Goal: Task Accomplishment & Management: Manage account settings

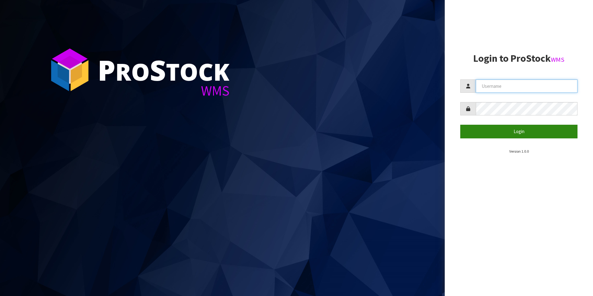
type input "[PERSON_NAME][EMAIL_ADDRESS][DOMAIN_NAME]"
click at [518, 135] on button "Login" at bounding box center [518, 131] width 117 height 13
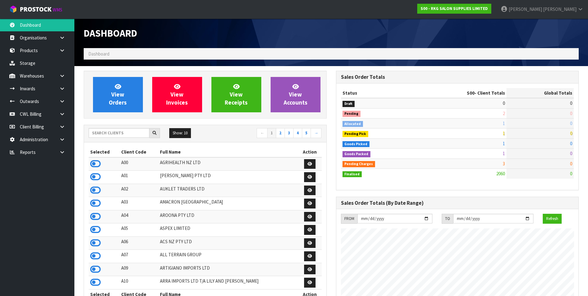
scroll to position [470, 252]
click at [117, 129] on input "text" at bounding box center [119, 133] width 61 height 10
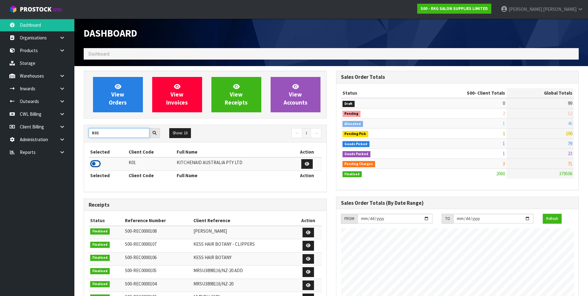
type input "K01"
click at [94, 162] on icon at bounding box center [95, 163] width 11 height 9
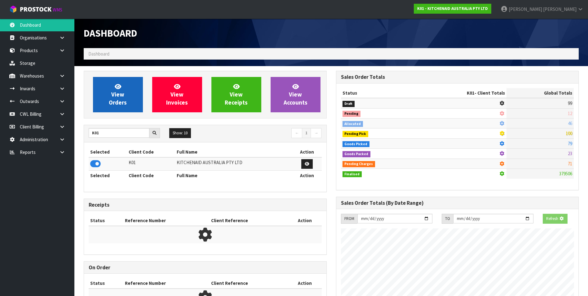
scroll to position [309704, 309839]
click at [114, 97] on span "View Orders" at bounding box center [118, 94] width 18 height 23
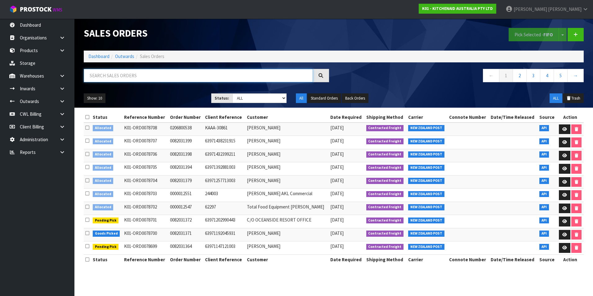
drag, startPoint x: 123, startPoint y: 70, endPoint x: 91, endPoint y: 84, distance: 34.6
click at [121, 70] on input "text" at bounding box center [198, 75] width 229 height 13
click at [94, 74] on input "text" at bounding box center [198, 75] width 229 height 13
paste input "00894210379945582354"
click at [148, 76] on input "00894210379945582354" at bounding box center [198, 75] width 229 height 13
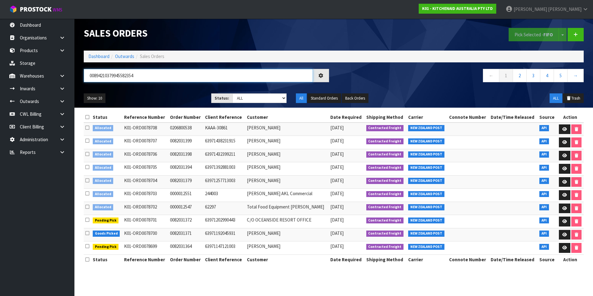
type input "00894210379945582354"
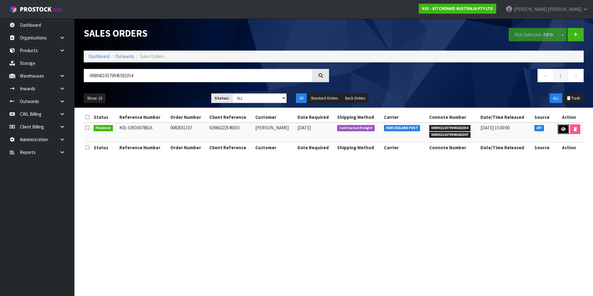
click at [562, 130] on icon at bounding box center [563, 129] width 5 height 4
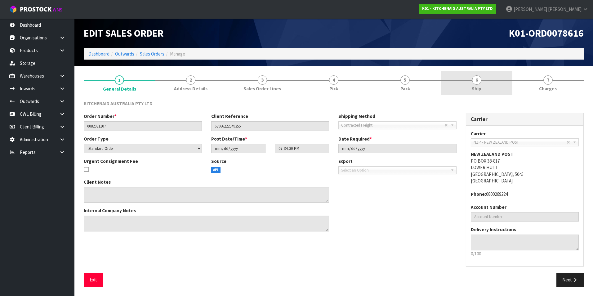
click at [476, 82] on span "6" at bounding box center [476, 79] width 9 height 9
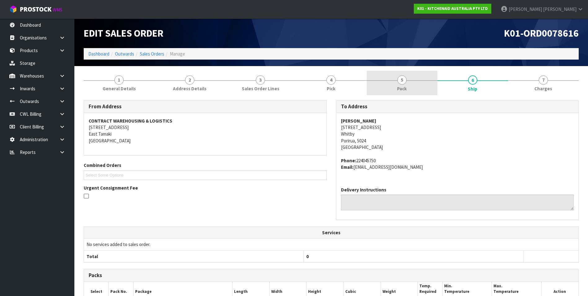
click at [403, 82] on span "5" at bounding box center [402, 79] width 9 height 9
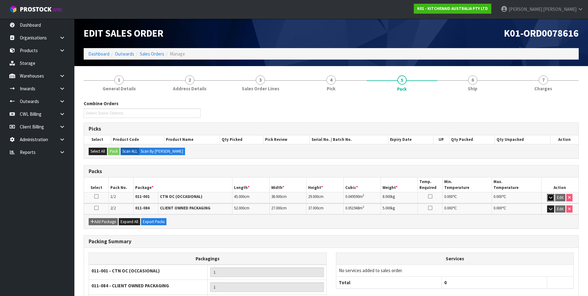
click at [550, 198] on icon "button" at bounding box center [550, 197] width 3 height 4
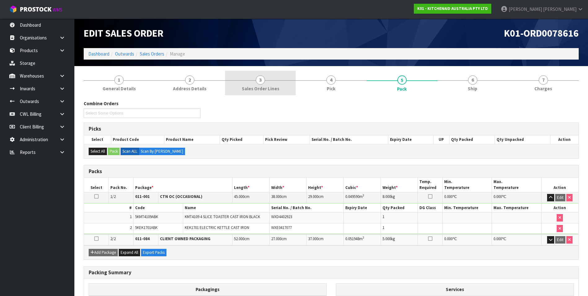
click at [261, 83] on span "3" at bounding box center [260, 79] width 9 height 9
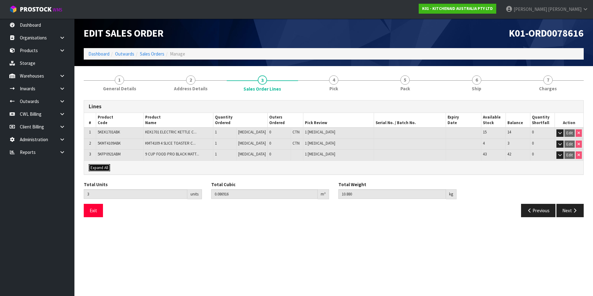
click at [102, 167] on span "Expand All" at bounding box center [100, 167] width 18 height 5
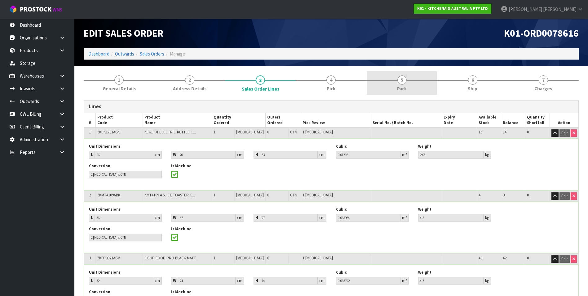
click at [404, 87] on span "Pack" at bounding box center [402, 88] width 10 height 7
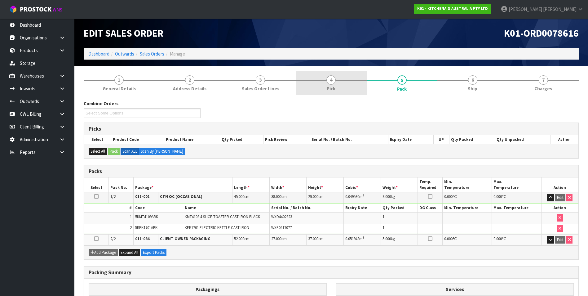
click at [331, 81] on span "4" at bounding box center [331, 79] width 9 height 9
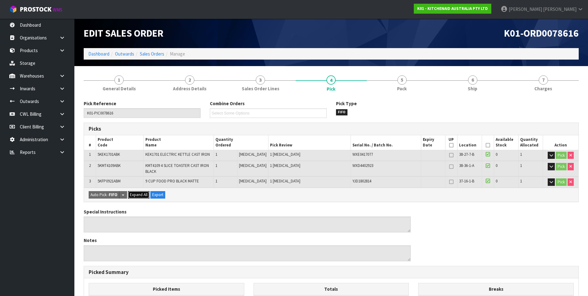
click at [142, 194] on span "Expand All" at bounding box center [139, 194] width 18 height 5
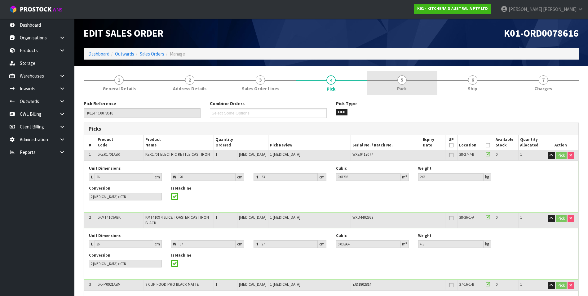
click at [403, 84] on span "5" at bounding box center [402, 79] width 9 height 9
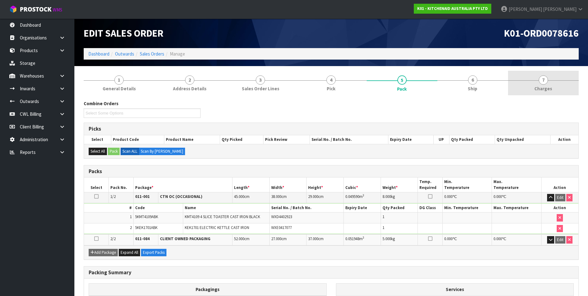
click at [542, 81] on span "7" at bounding box center [543, 79] width 9 height 9
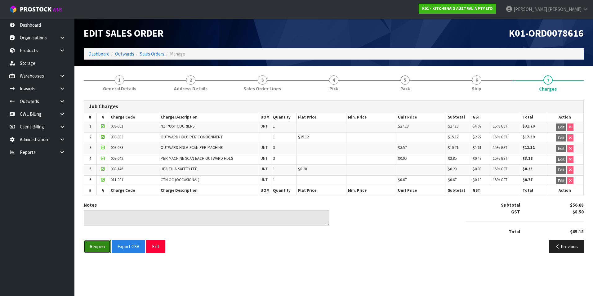
click at [96, 245] on button "Reopen" at bounding box center [97, 246] width 27 height 13
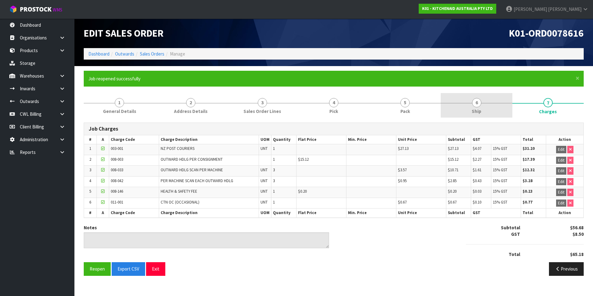
click at [477, 101] on span "6" at bounding box center [476, 102] width 9 height 9
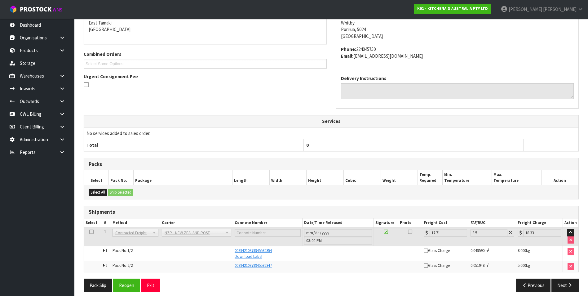
scroll to position [139, 0]
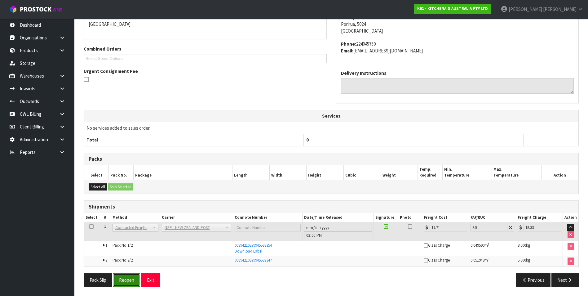
click at [129, 282] on button "Reopen" at bounding box center [126, 279] width 27 height 13
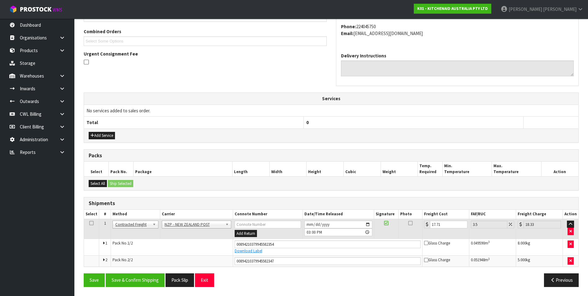
scroll to position [157, 0]
click at [446, 223] on input "17.71" at bounding box center [448, 224] width 37 height 8
type input "17.7"
type input "18.32"
type input "17"
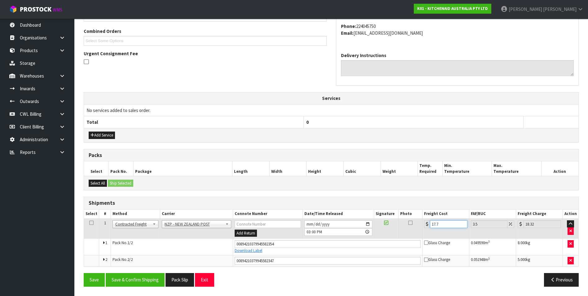
type input "17.59"
type input "1"
type input "1.03"
type input "0"
type input "2"
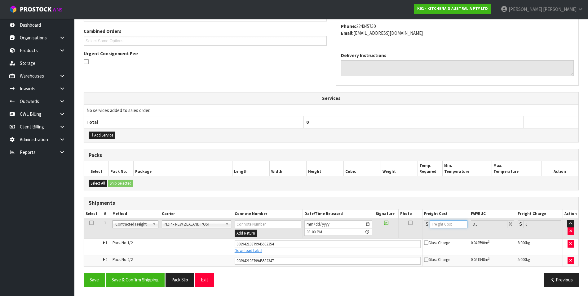
type input "2.07"
type input "28"
type input "28.98"
type input "28.9"
type input "29.91"
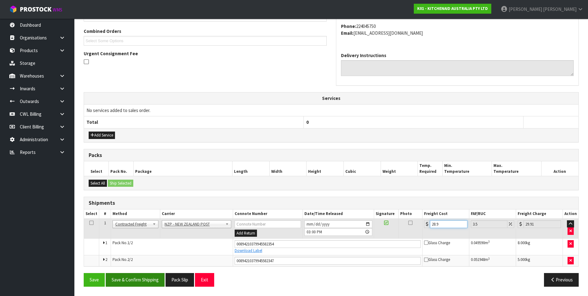
type input "28.9"
click at [145, 278] on button "Save & Confirm Shipping" at bounding box center [135, 279] width 59 height 13
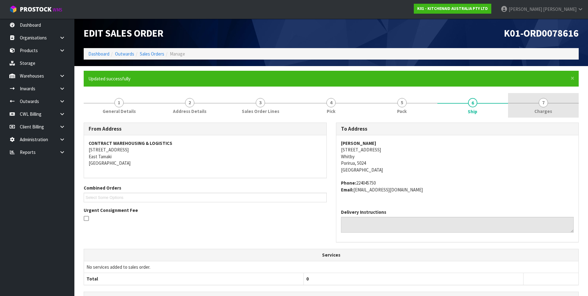
click at [545, 104] on span "7" at bounding box center [543, 102] width 9 height 9
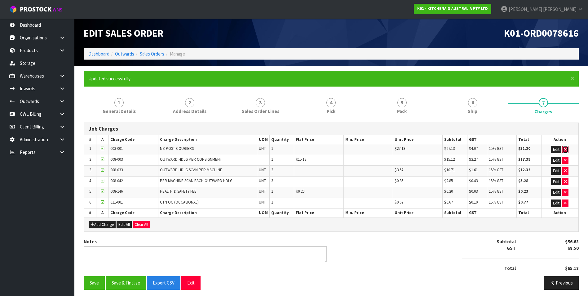
click at [567, 149] on button "button" at bounding box center [566, 149] width 6 height 7
click at [569, 149] on td "Edit" at bounding box center [559, 149] width 37 height 11
click at [567, 148] on button "button" at bounding box center [566, 149] width 6 height 7
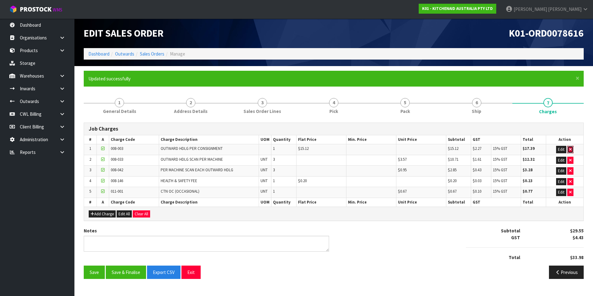
click at [567, 148] on button "button" at bounding box center [570, 149] width 6 height 7
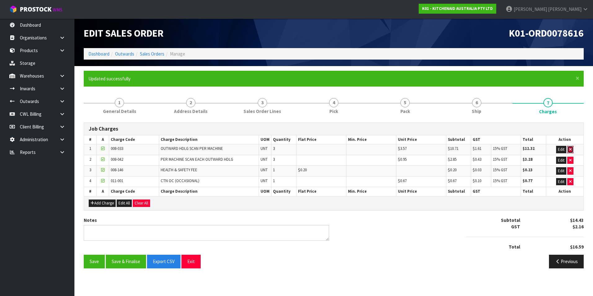
click at [569, 149] on icon "button" at bounding box center [570, 149] width 2 height 4
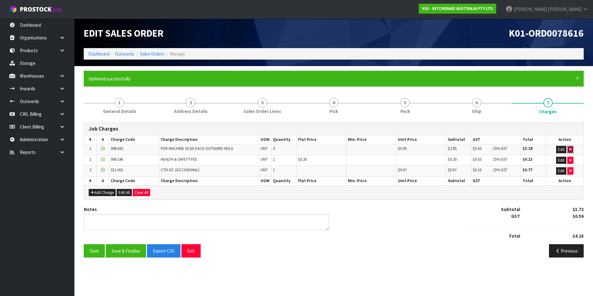
click at [569, 149] on icon "button" at bounding box center [570, 149] width 2 height 4
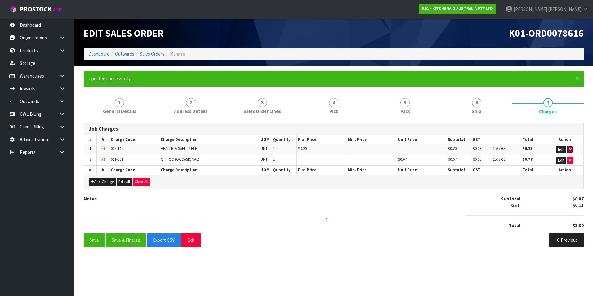
click at [569, 149] on icon "button" at bounding box center [570, 149] width 2 height 4
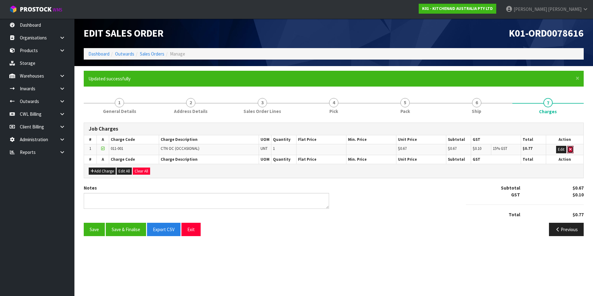
click at [569, 149] on icon "button" at bounding box center [570, 149] width 2 height 4
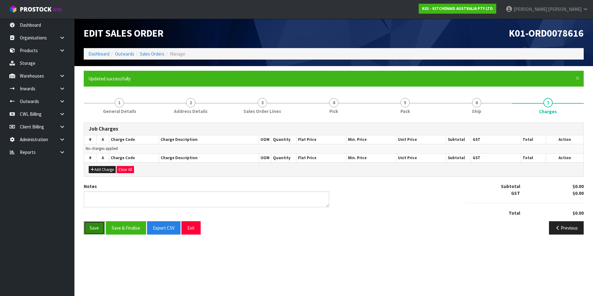
click at [86, 229] on button "Save" at bounding box center [94, 227] width 21 height 13
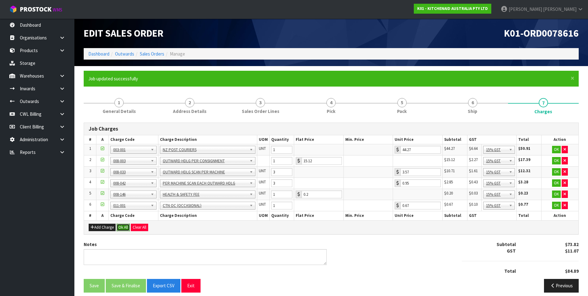
click at [122, 227] on button "Ok All" at bounding box center [123, 227] width 13 height 7
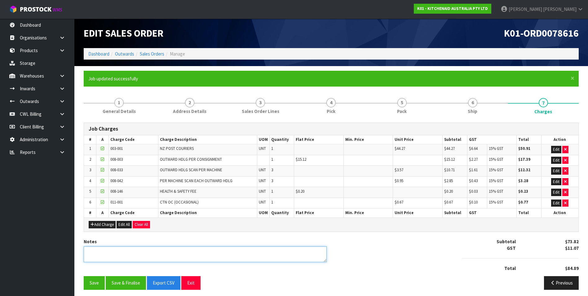
click at [108, 250] on textarea at bounding box center [205, 254] width 243 height 16
type textarea "UNDERTICKETING ADDED"
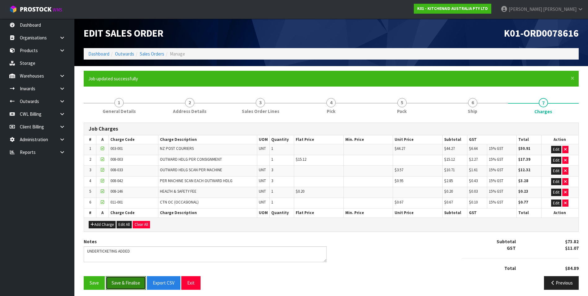
click at [133, 281] on button "Save & Finalise" at bounding box center [126, 282] width 40 height 13
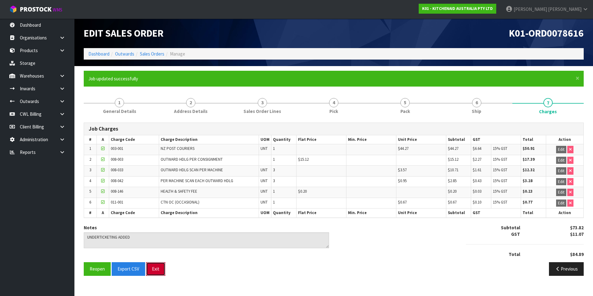
click at [158, 269] on button "Exit" at bounding box center [155, 268] width 19 height 13
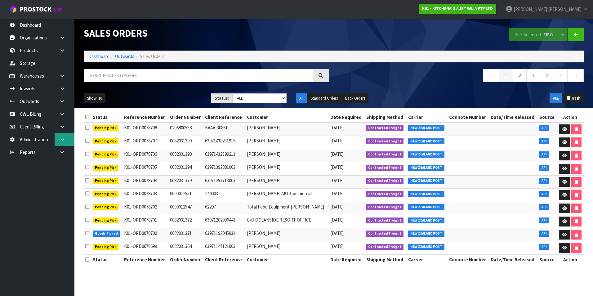
click at [60, 139] on icon at bounding box center [62, 139] width 6 height 5
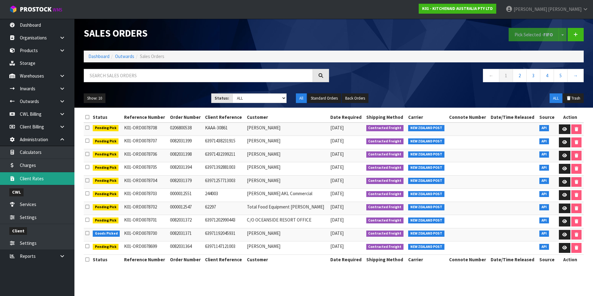
click at [48, 180] on link "Client Rates" at bounding box center [37, 178] width 74 height 13
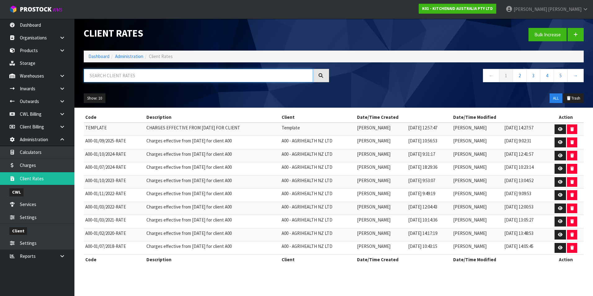
click at [147, 73] on input "text" at bounding box center [198, 75] width 229 height 13
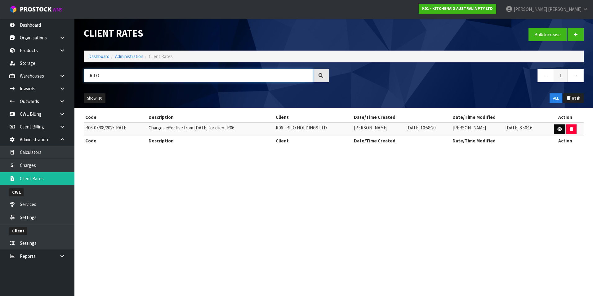
type input "RILO"
click at [559, 129] on icon at bounding box center [559, 129] width 5 height 4
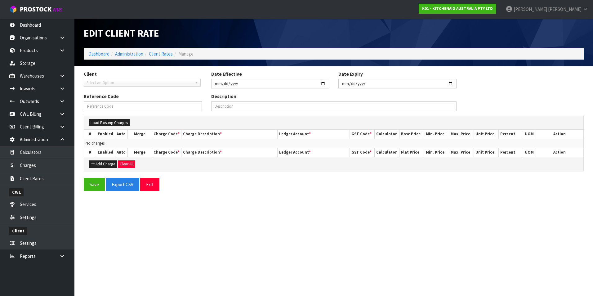
type input "[DATE]"
type input "R06-07/08/2025-RATE"
type input "Charges effective from [DATE] for client R06"
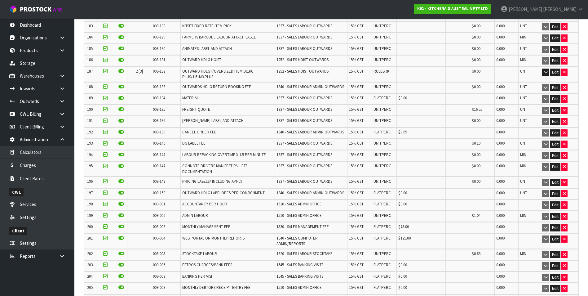
scroll to position [2395, 0]
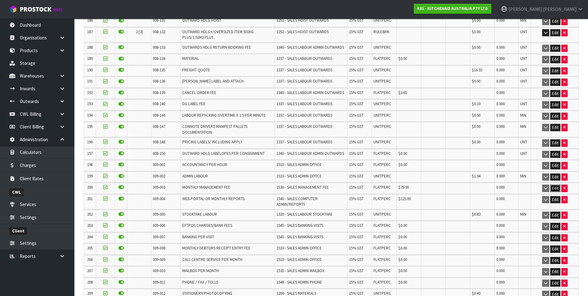
click at [557, 185] on button "Edit" at bounding box center [555, 188] width 10 height 7
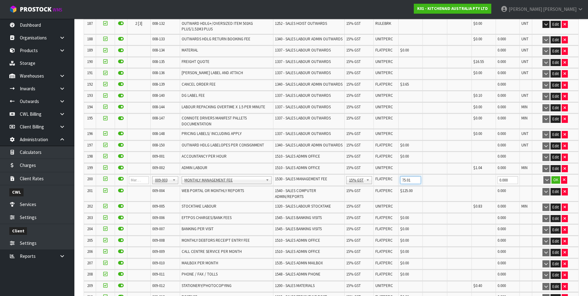
click at [413, 183] on input "75.01" at bounding box center [410, 180] width 21 height 8
type input "0"
click at [555, 182] on button "OK" at bounding box center [556, 179] width 9 height 7
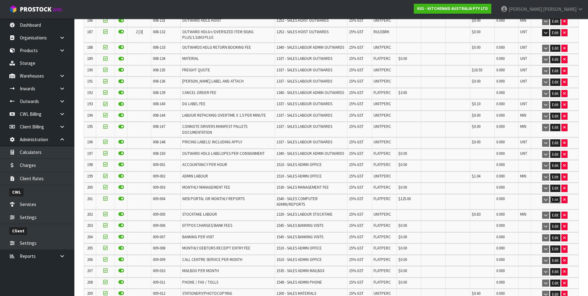
click at [554, 196] on button "Edit" at bounding box center [555, 199] width 10 height 7
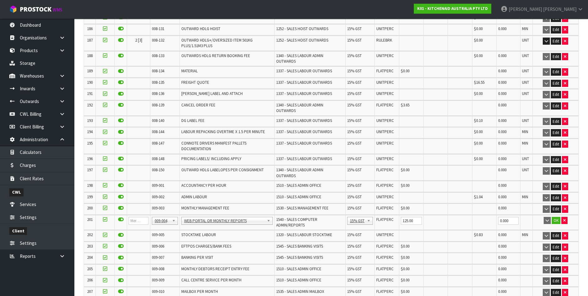
scroll to position [2404, 0]
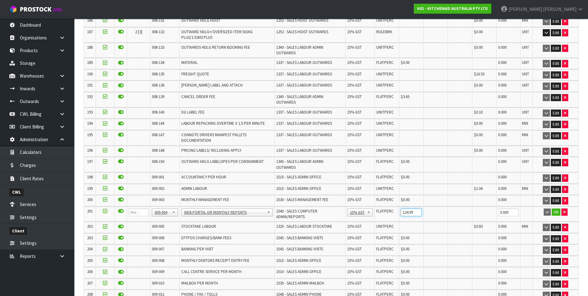
click at [415, 208] on input "124.99" at bounding box center [411, 212] width 21 height 8
type input "00"
click at [556, 208] on button "OK" at bounding box center [556, 211] width 9 height 7
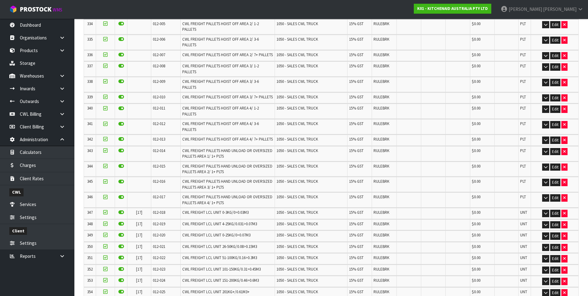
scroll to position [4153, 0]
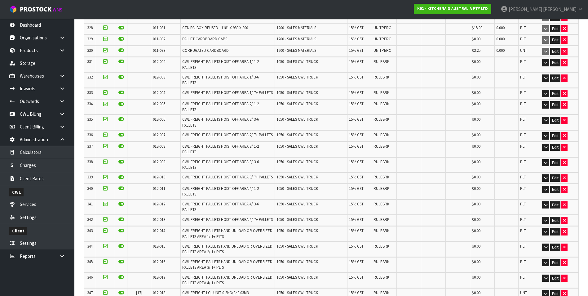
scroll to position [4176, 0]
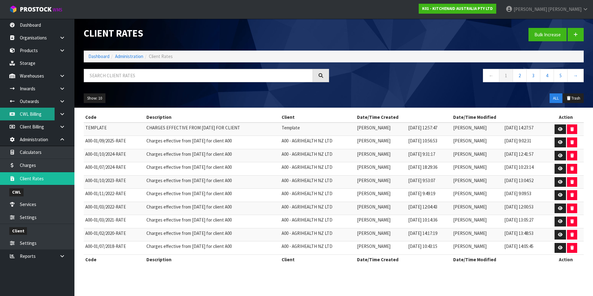
click at [35, 115] on link "CWL Billing" at bounding box center [37, 114] width 74 height 13
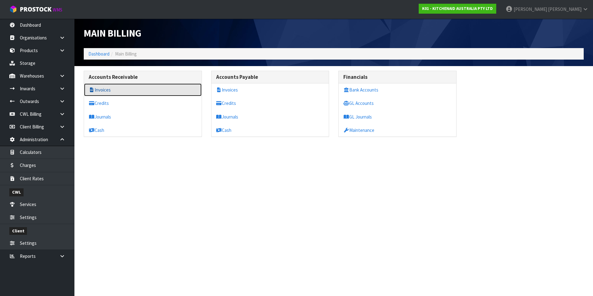
click at [102, 91] on link "Invoices" at bounding box center [143, 89] width 118 height 13
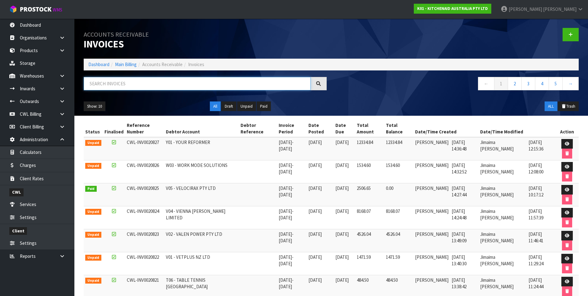
click at [103, 83] on input "text" at bounding box center [197, 83] width 227 height 13
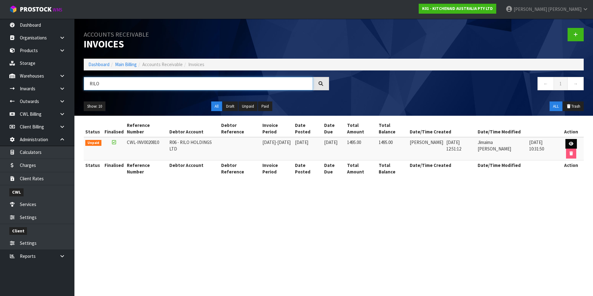
type input "RILO"
click at [572, 141] on link at bounding box center [570, 144] width 11 height 10
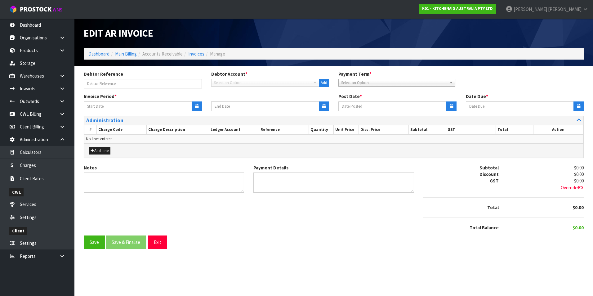
type input "[DATE]"
type textarea "Please contact us [DATE] should there be any discrepancies."
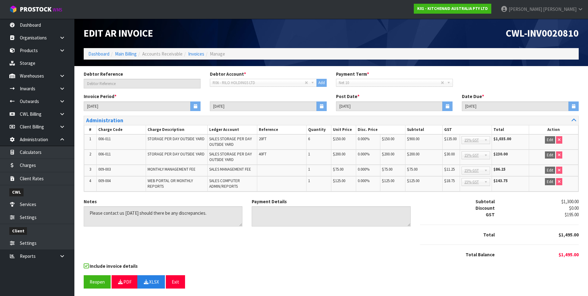
click at [272, 287] on div "Debtor Reference Debtor Account * A&P - A & P PAINTERS AKL LIMITED A00 - AGRIHE…" at bounding box center [331, 182] width 505 height 222
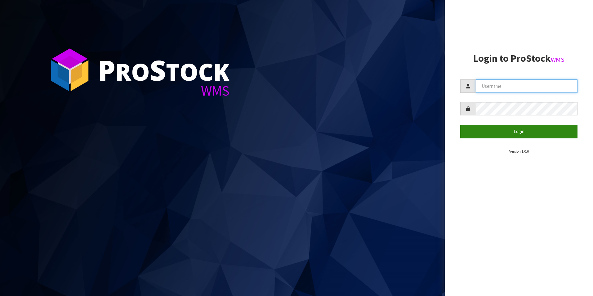
type input "[PERSON_NAME][EMAIL_ADDRESS][DOMAIN_NAME]"
click at [512, 131] on button "Login" at bounding box center [518, 131] width 117 height 13
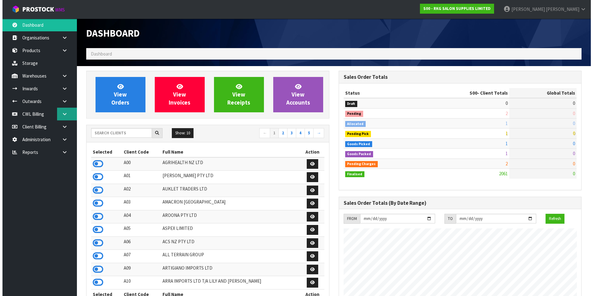
scroll to position [470, 252]
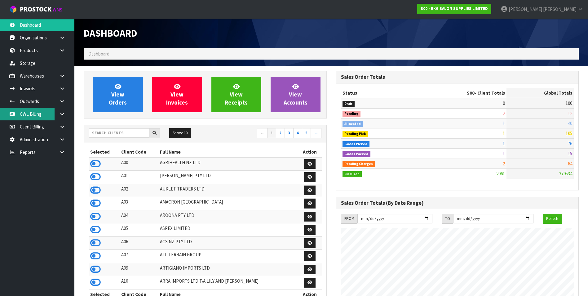
click at [47, 116] on link "CWL Billing" at bounding box center [37, 114] width 74 height 13
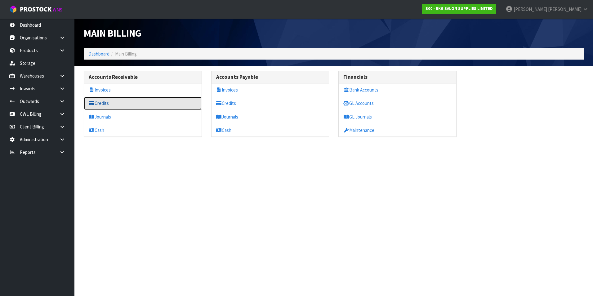
click at [115, 107] on link "Credits" at bounding box center [143, 103] width 118 height 13
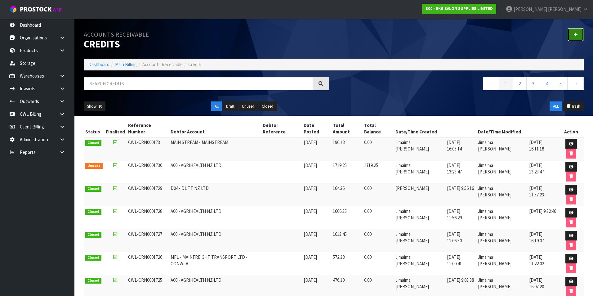
click at [574, 33] on icon at bounding box center [575, 34] width 4 height 5
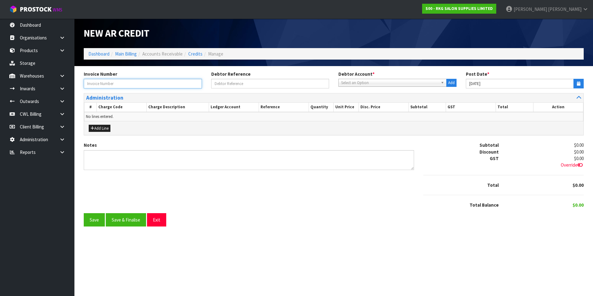
click at [111, 84] on input "text" at bounding box center [143, 84] width 118 height 10
type input "CWL-INV0020810"
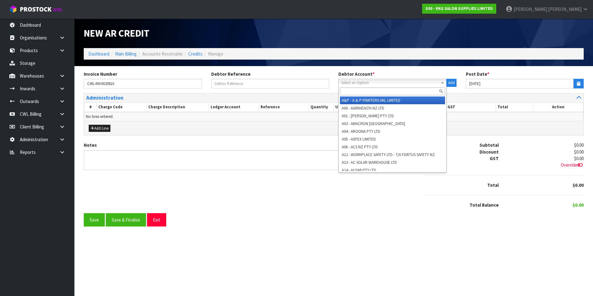
click at [369, 84] on span "Select an Option" at bounding box center [389, 82] width 97 height 7
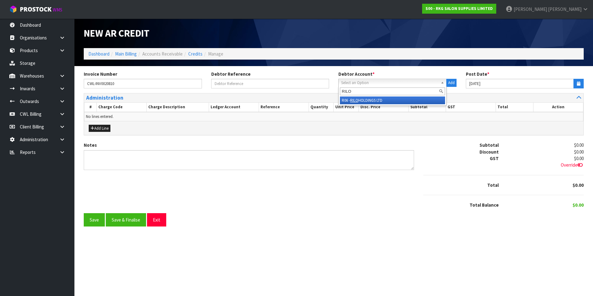
type input "RILO"
click at [374, 102] on li "R06 - RILO HOLDINGS LTD" at bounding box center [392, 100] width 105 height 8
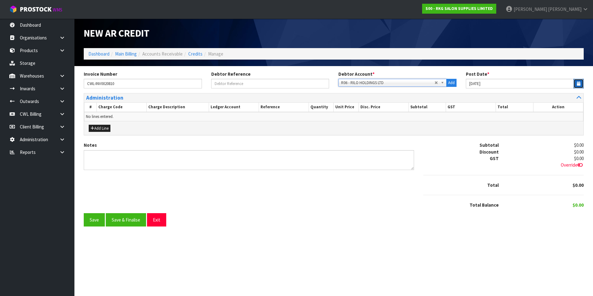
click at [579, 83] on icon "button" at bounding box center [578, 84] width 3 height 4
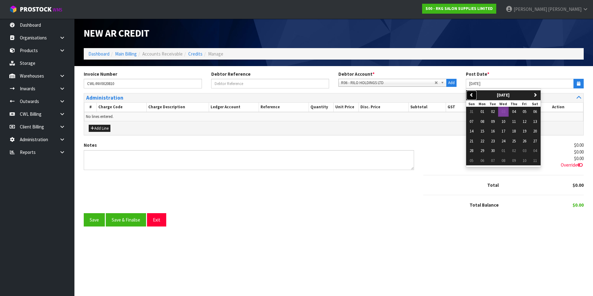
click at [473, 96] on icon "button" at bounding box center [471, 95] width 4 height 4
click at [536, 94] on icon "button" at bounding box center [535, 95] width 4 height 4
click at [501, 111] on button "03" at bounding box center [503, 112] width 11 height 10
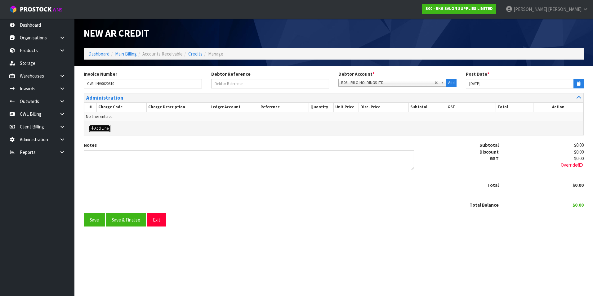
click at [104, 127] on button "Add Line" at bounding box center [100, 128] width 22 height 7
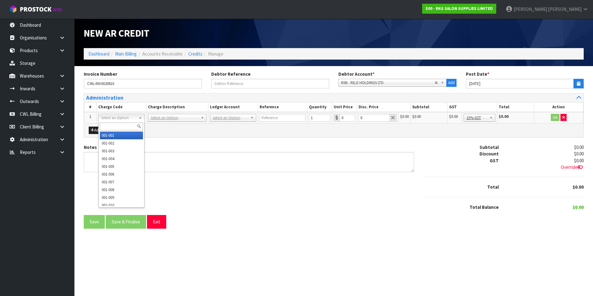
click at [111, 125] on input "text" at bounding box center [121, 126] width 43 height 8
type input "009-003"
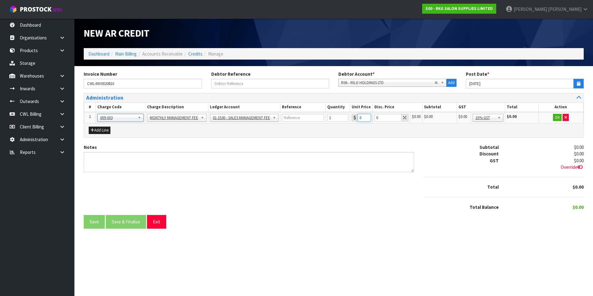
click at [363, 117] on input "0" at bounding box center [365, 118] width 14 height 8
type input "75"
click at [558, 114] on button "OK" at bounding box center [557, 117] width 9 height 7
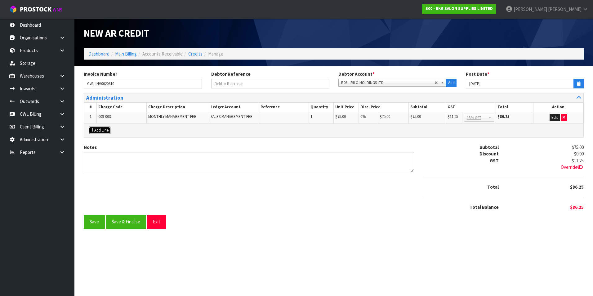
click at [102, 130] on button "Add Line" at bounding box center [100, 130] width 22 height 7
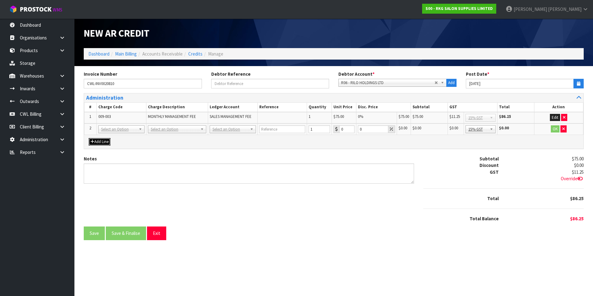
drag, startPoint x: 111, startPoint y: 128, endPoint x: 110, endPoint y: 137, distance: 9.4
click at [106, 142] on div at bounding box center [122, 138] width 46 height 10
click at [105, 138] on input "text" at bounding box center [121, 138] width 43 height 8
type input "009-004"
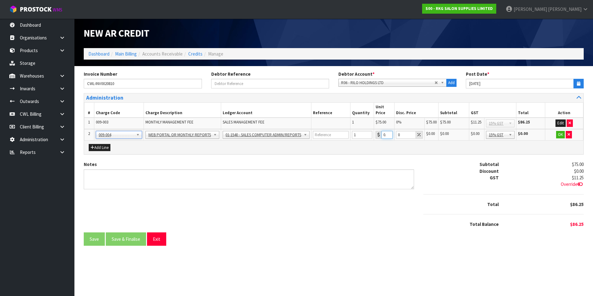
click at [385, 131] on input "0.01" at bounding box center [386, 135] width 11 height 8
type input "0"
type input "125"
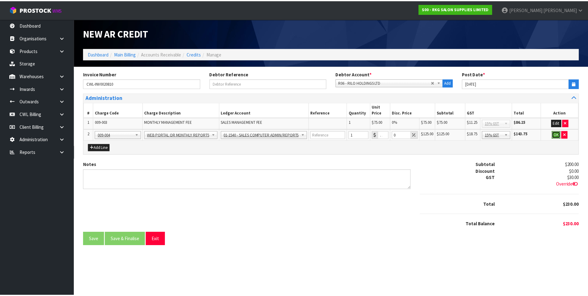
scroll to position [0, 0]
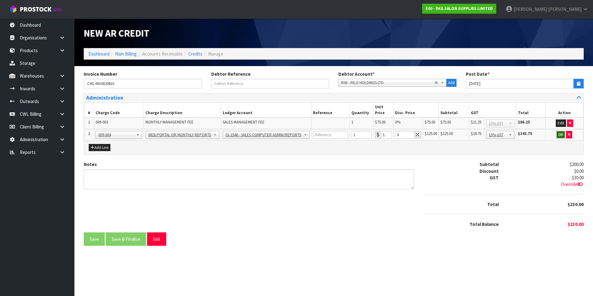
click at [560, 131] on button "OK" at bounding box center [560, 134] width 9 height 7
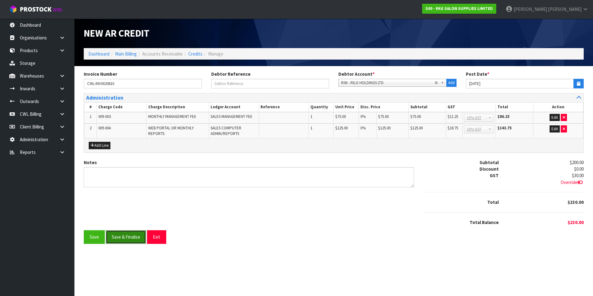
click at [129, 236] on button "Save & Finalise" at bounding box center [126, 236] width 40 height 13
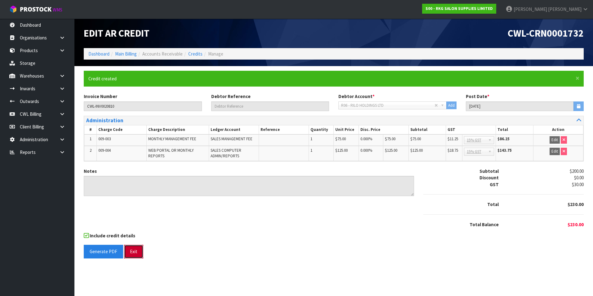
click at [139, 250] on button "Exit" at bounding box center [133, 251] width 19 height 13
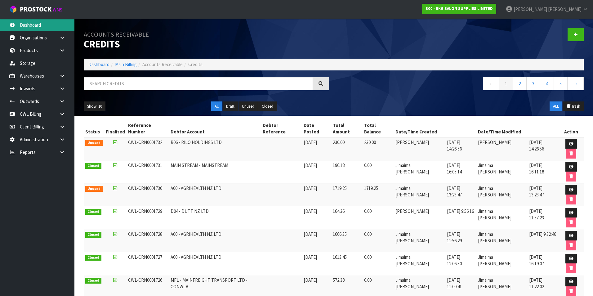
click at [29, 28] on link "Dashboard" at bounding box center [37, 25] width 74 height 13
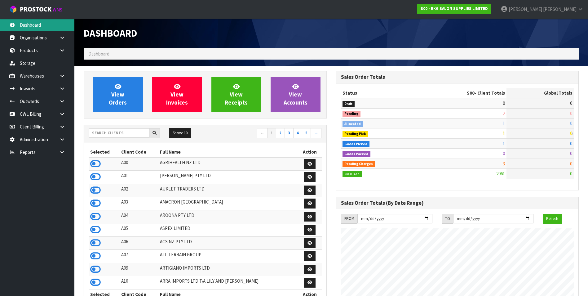
scroll to position [470, 252]
click at [103, 131] on input "text" at bounding box center [119, 133] width 61 height 10
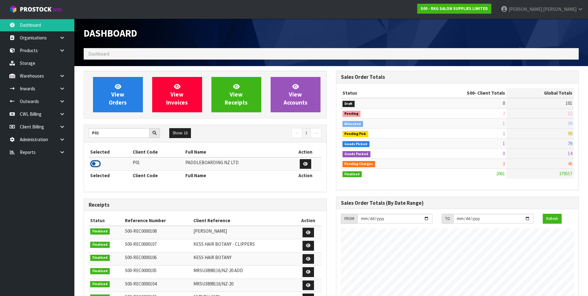
click at [92, 162] on icon at bounding box center [95, 163] width 11 height 9
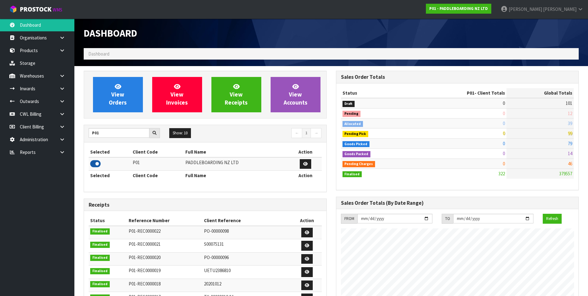
scroll to position [379, 252]
click at [105, 130] on input "P01" at bounding box center [119, 133] width 61 height 10
type input "P10"
click at [93, 162] on icon at bounding box center [95, 163] width 11 height 9
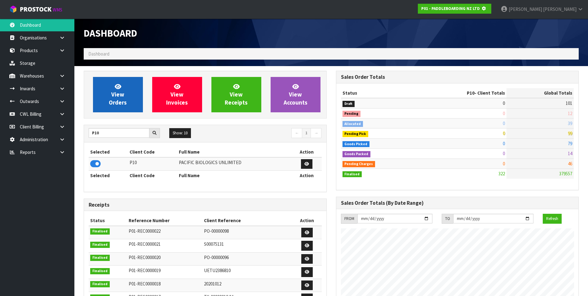
scroll to position [387, 252]
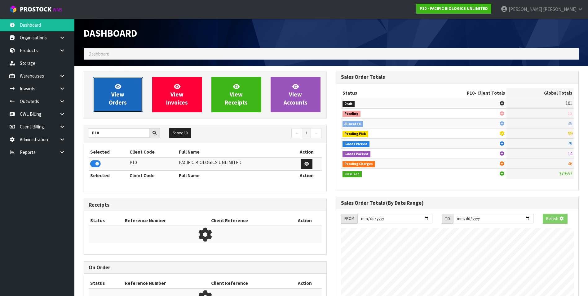
click at [120, 93] on span "View Orders" at bounding box center [118, 94] width 18 height 23
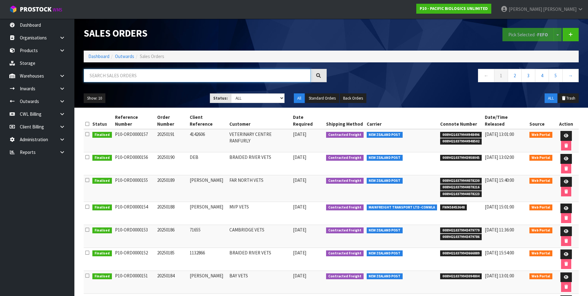
click at [113, 73] on input "text" at bounding box center [197, 75] width 227 height 13
paste input "FWM58453648"
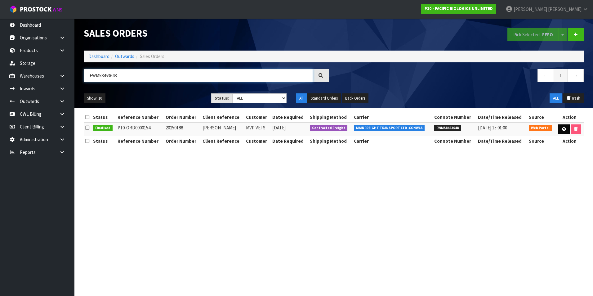
type input "FWM58453648"
click at [564, 130] on icon at bounding box center [564, 129] width 5 height 4
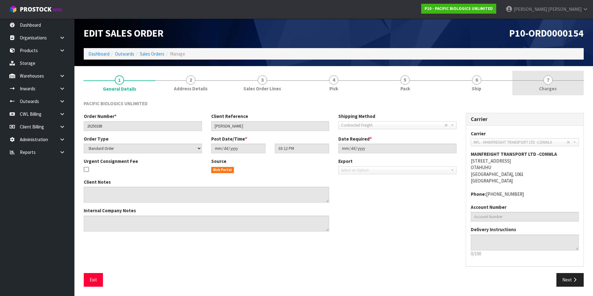
click at [546, 82] on span "7" at bounding box center [547, 79] width 9 height 9
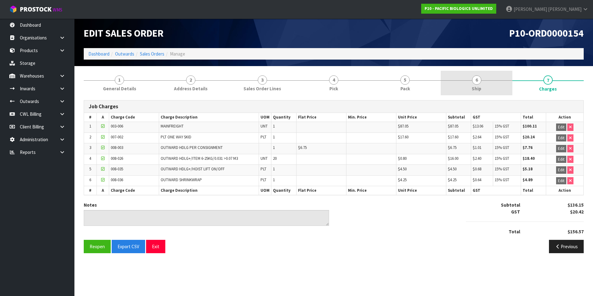
click at [478, 80] on span "6" at bounding box center [476, 79] width 9 height 9
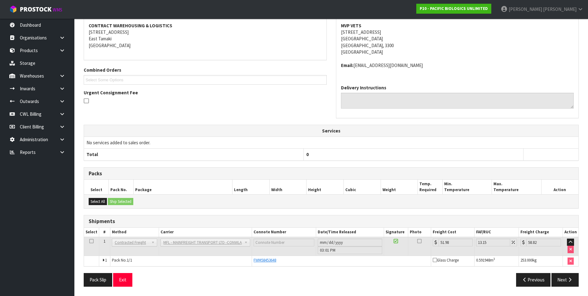
scroll to position [2, 0]
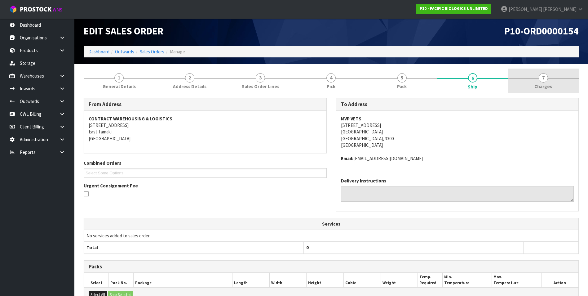
click at [543, 76] on span "7" at bounding box center [543, 77] width 9 height 9
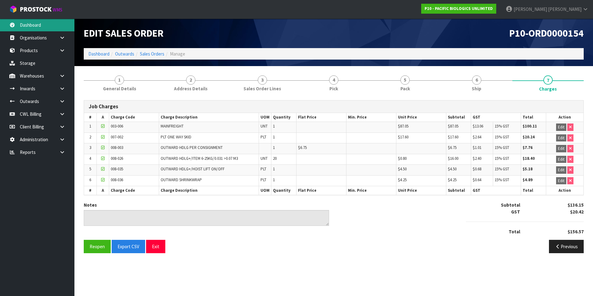
click at [38, 23] on link "Dashboard" at bounding box center [37, 25] width 74 height 13
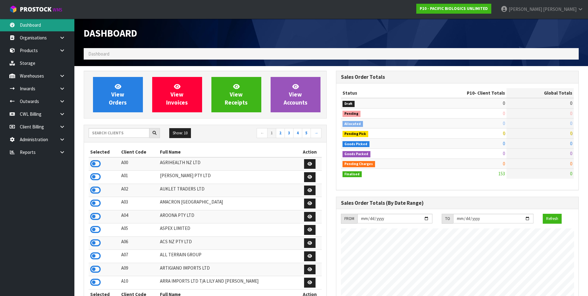
scroll to position [410, 252]
click at [115, 132] on input "text" at bounding box center [119, 133] width 61 height 10
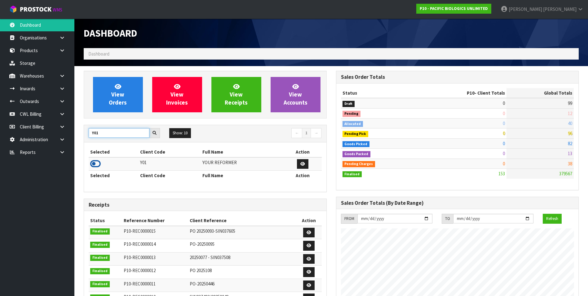
type input "Y01"
click at [96, 162] on icon at bounding box center [95, 163] width 11 height 9
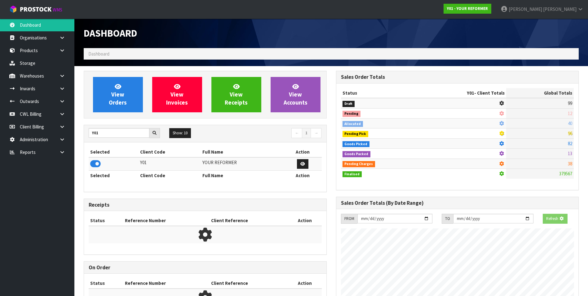
scroll to position [470, 252]
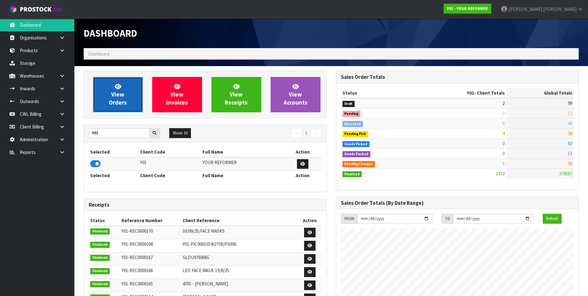
click at [118, 99] on span "View Orders" at bounding box center [118, 94] width 18 height 23
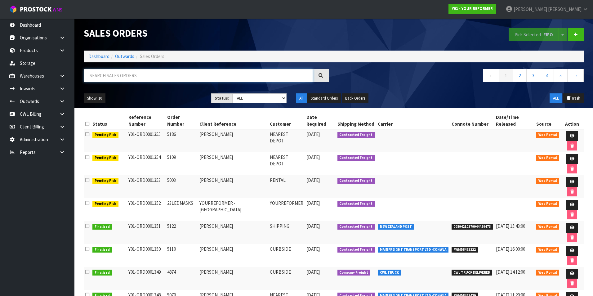
click at [113, 75] on input "text" at bounding box center [198, 75] width 229 height 13
paste input "FWM58379630"
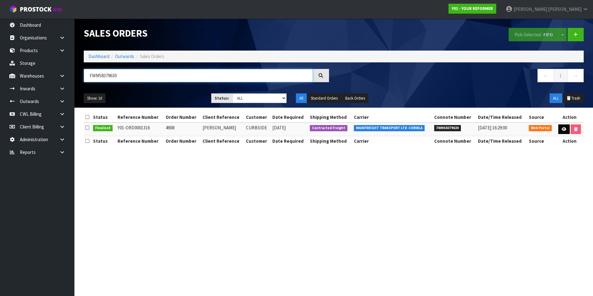
type input "FWM58379630"
click at [565, 130] on icon at bounding box center [564, 129] width 5 height 4
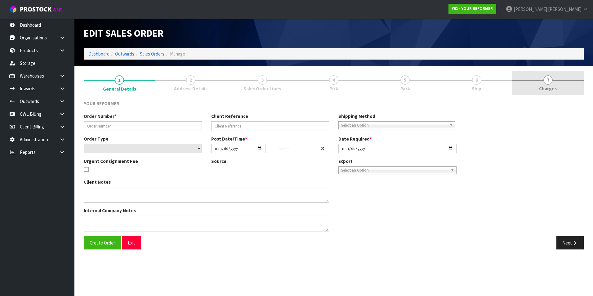
type input "4908"
type input "KEVIN DUCKWORTH"
select select "number:0"
type input "2025-08-19"
type input "13:22:00.000"
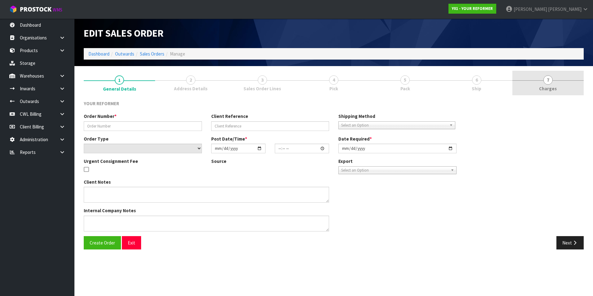
type input "2025-08-22"
type textarea "3 LIDDEL GROVE ISLAND BAY WGN WELLINGTON 6023 NEW ZEALAND +64 21 401 259"
type textarea "THE QUOTE FOR THIS JOB IS APPROX.. $129.79+GST AND ADDITIONAL HAND UNLOAD CHARG…"
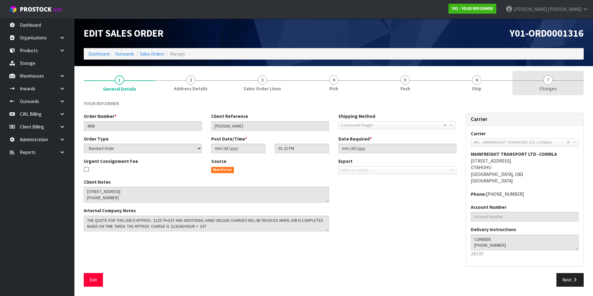
click at [547, 82] on span "7" at bounding box center [547, 79] width 9 height 9
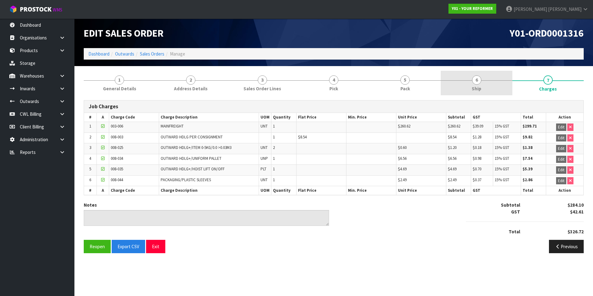
click at [477, 80] on span "6" at bounding box center [476, 79] width 9 height 9
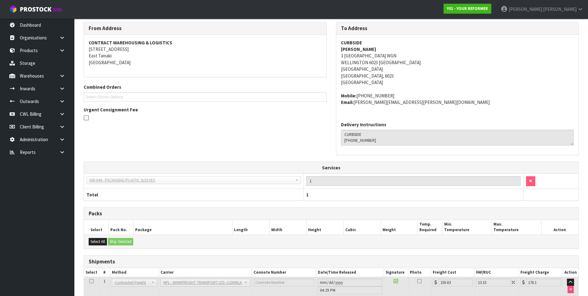
scroll to position [5, 0]
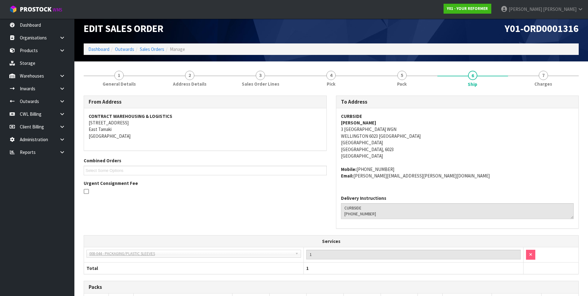
click at [376, 201] on label "Delivery Instructions" at bounding box center [363, 198] width 45 height 7
click at [160, 50] on link "Sales Orders" at bounding box center [152, 49] width 24 height 6
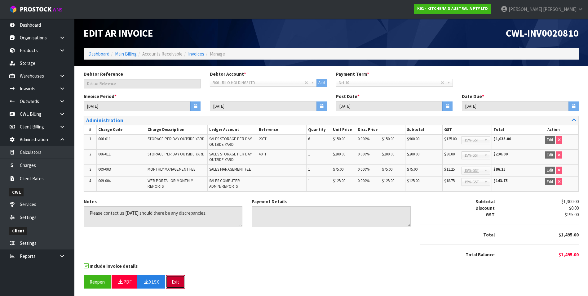
click at [176, 281] on button "Exit" at bounding box center [175, 281] width 19 height 13
